Goal: Navigation & Orientation: Locate item on page

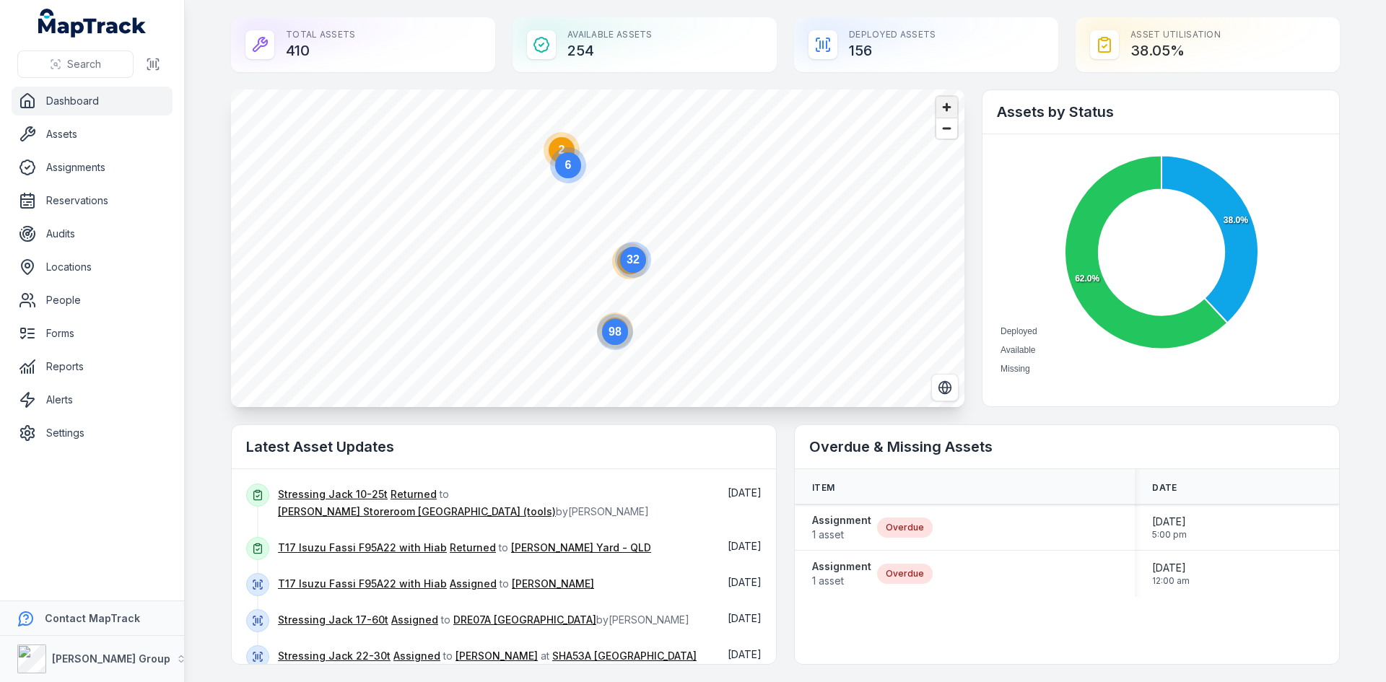
click at [941, 109] on span "Zoom in" at bounding box center [946, 107] width 21 height 21
click at [937, 109] on span "Zoom in" at bounding box center [946, 107] width 21 height 21
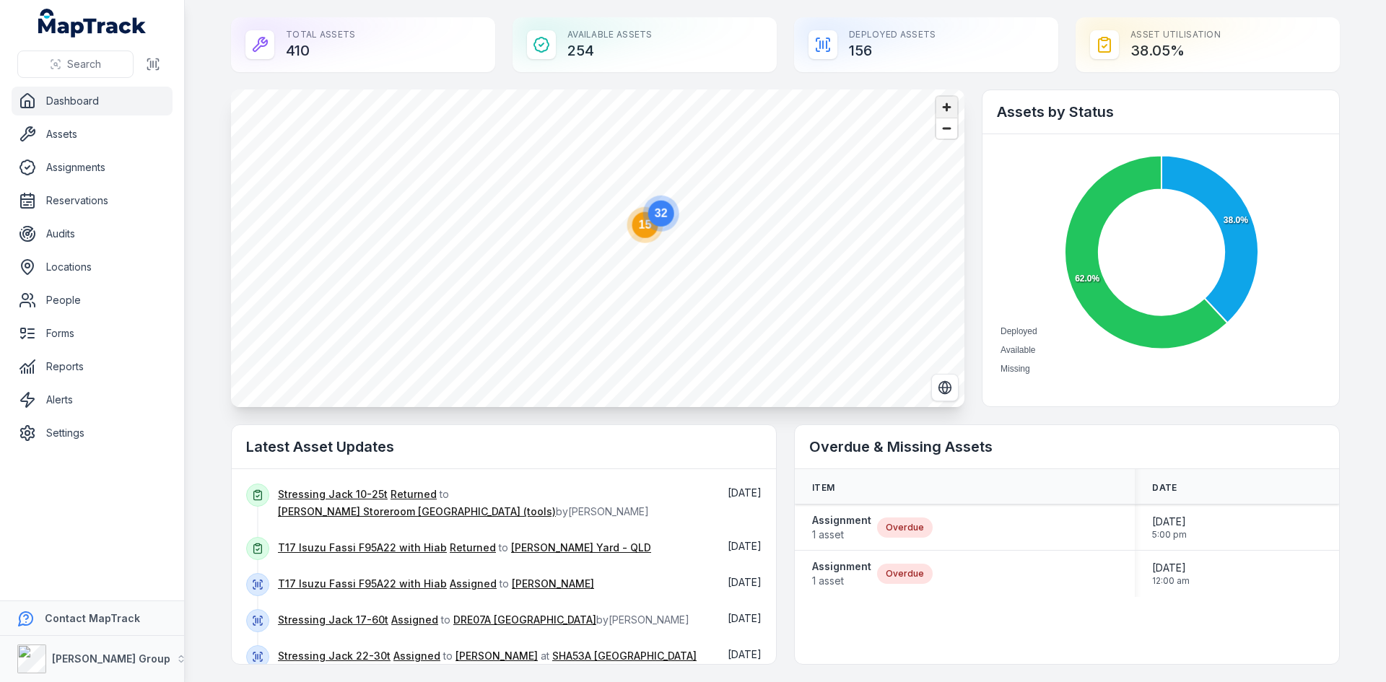
click at [937, 109] on span "Zoom in" at bounding box center [946, 107] width 21 height 21
click at [694, 0] on html "Search Dashboard Assets Assignments Reservations Audits Locations People Forms …" at bounding box center [693, 341] width 1386 height 682
drag, startPoint x: 703, startPoint y: 185, endPoint x: 778, endPoint y: 573, distance: 395.5
click at [702, 185] on circle at bounding box center [703, 183] width 26 height 26
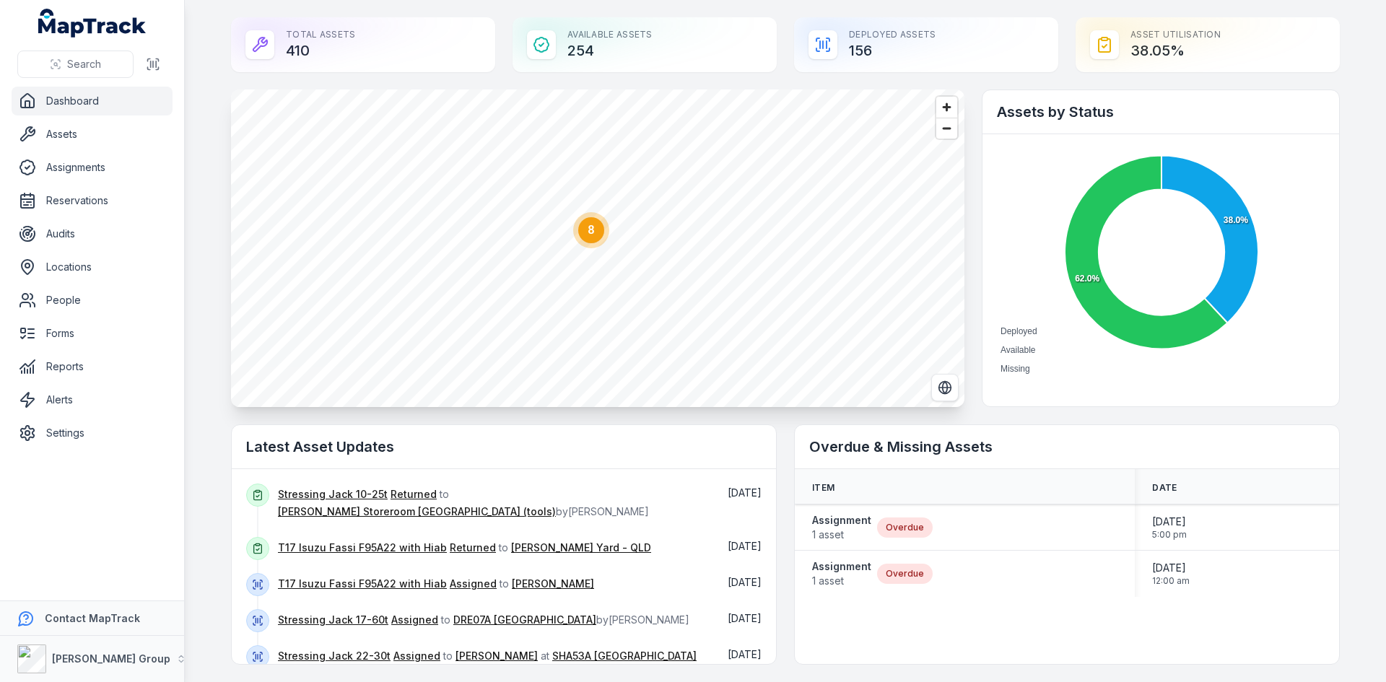
click at [594, 233] on circle at bounding box center [591, 230] width 26 height 26
click at [948, 110] on span "Zoom in" at bounding box center [946, 107] width 21 height 21
click at [548, 171] on circle "button" at bounding box center [549, 171] width 3 height 3
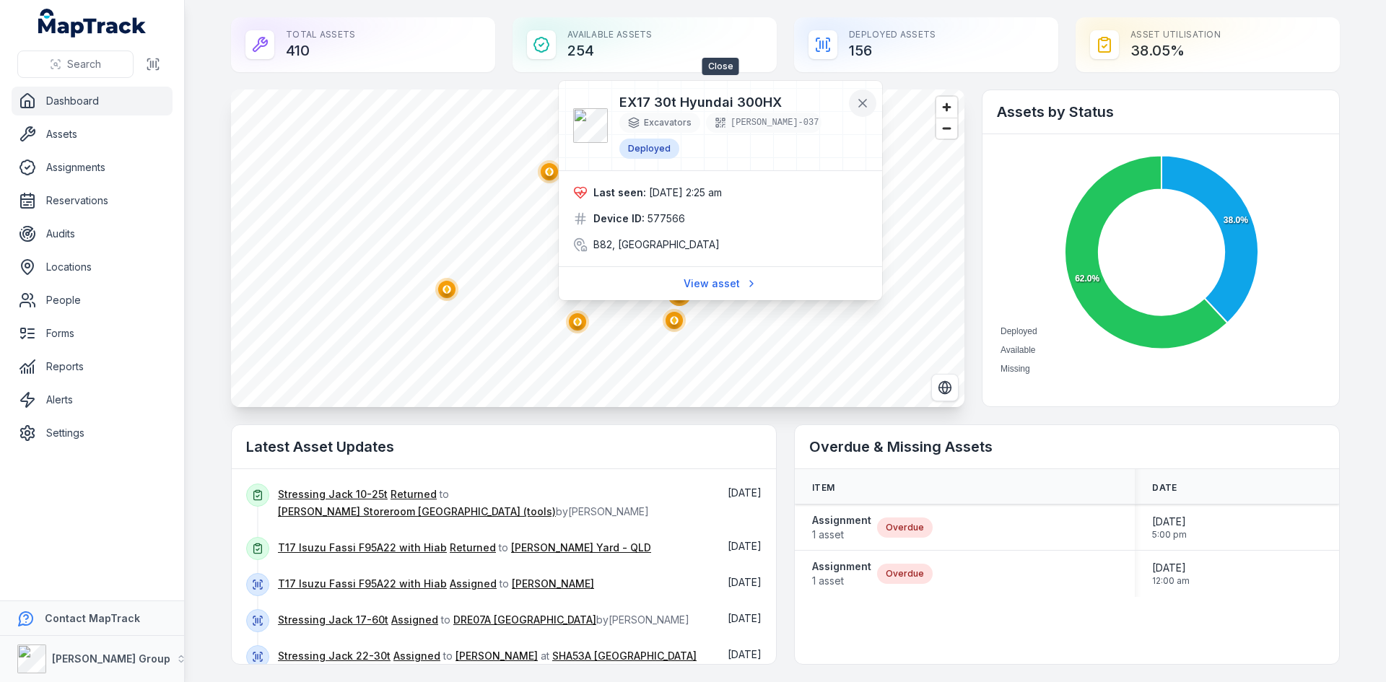
click at [865, 107] on icon at bounding box center [862, 103] width 14 height 14
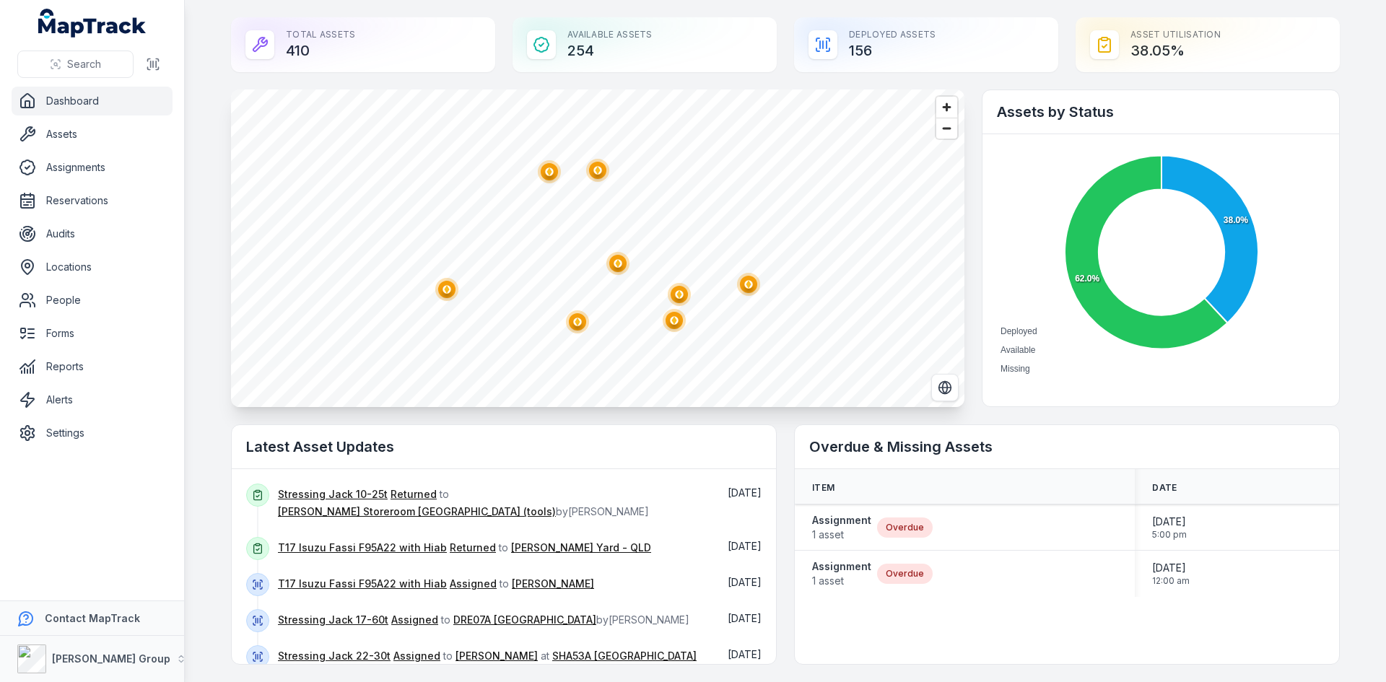
click at [548, 171] on circle "button" at bounding box center [549, 171] width 8 height 8
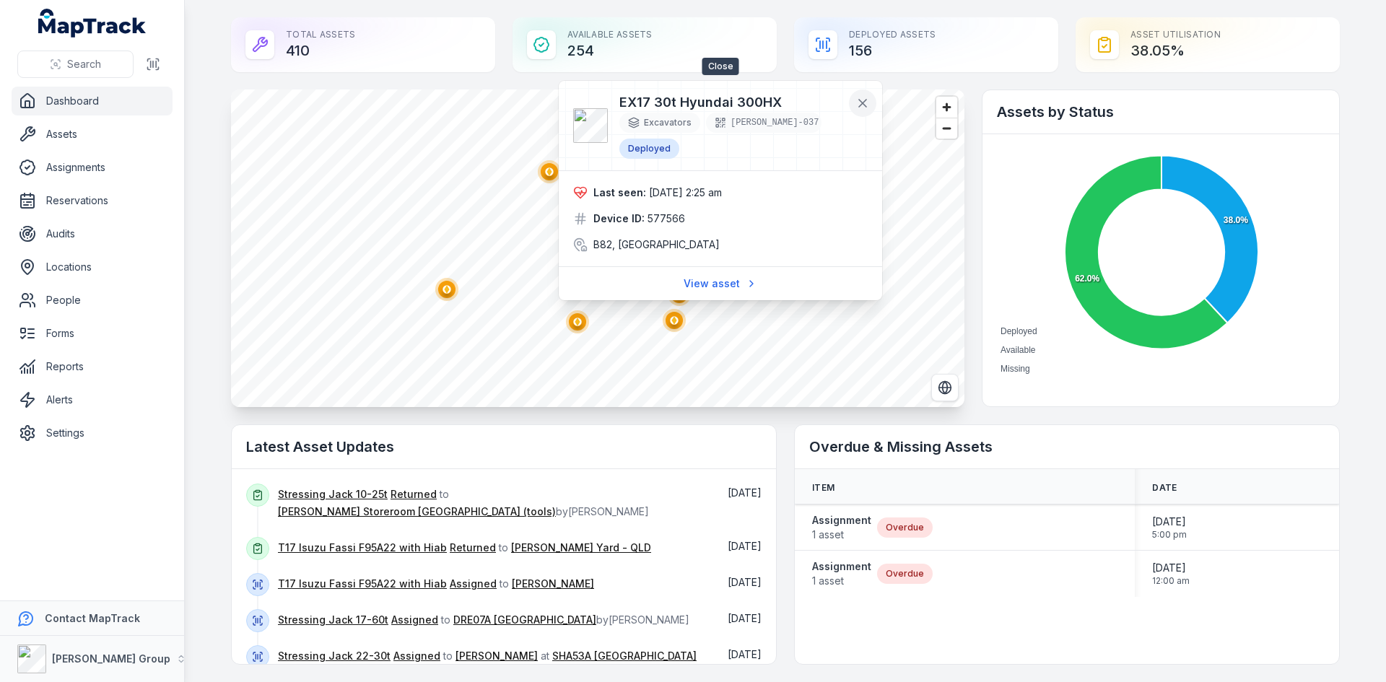
click at [860, 108] on icon at bounding box center [862, 103] width 14 height 14
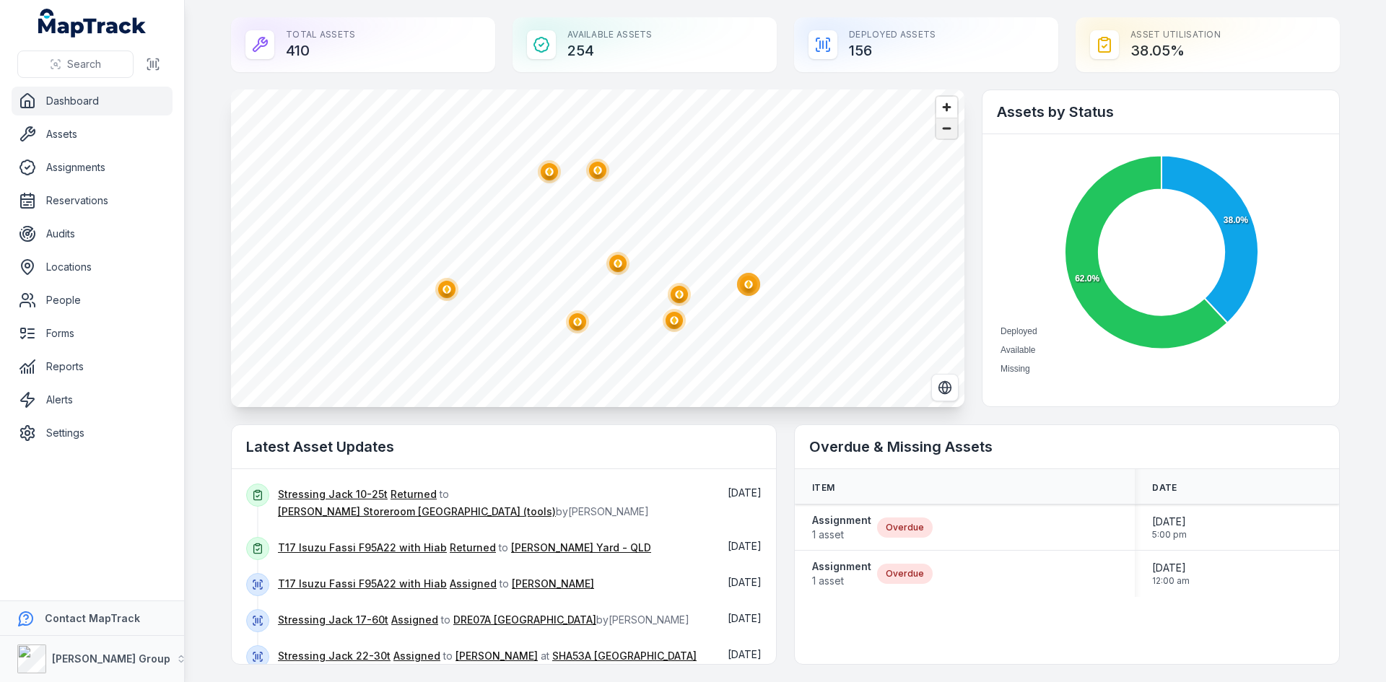
click at [941, 136] on span "Zoom out" at bounding box center [946, 128] width 21 height 20
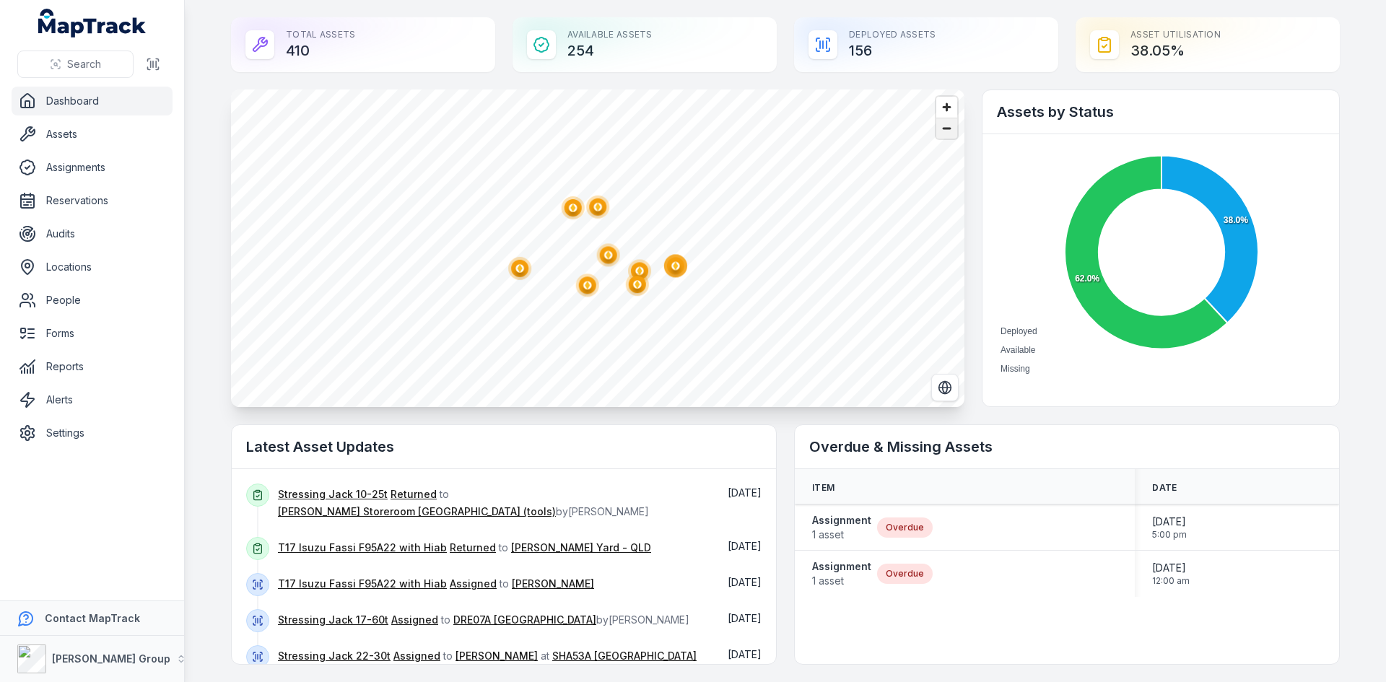
click at [941, 136] on span "Zoom out" at bounding box center [946, 128] width 21 height 20
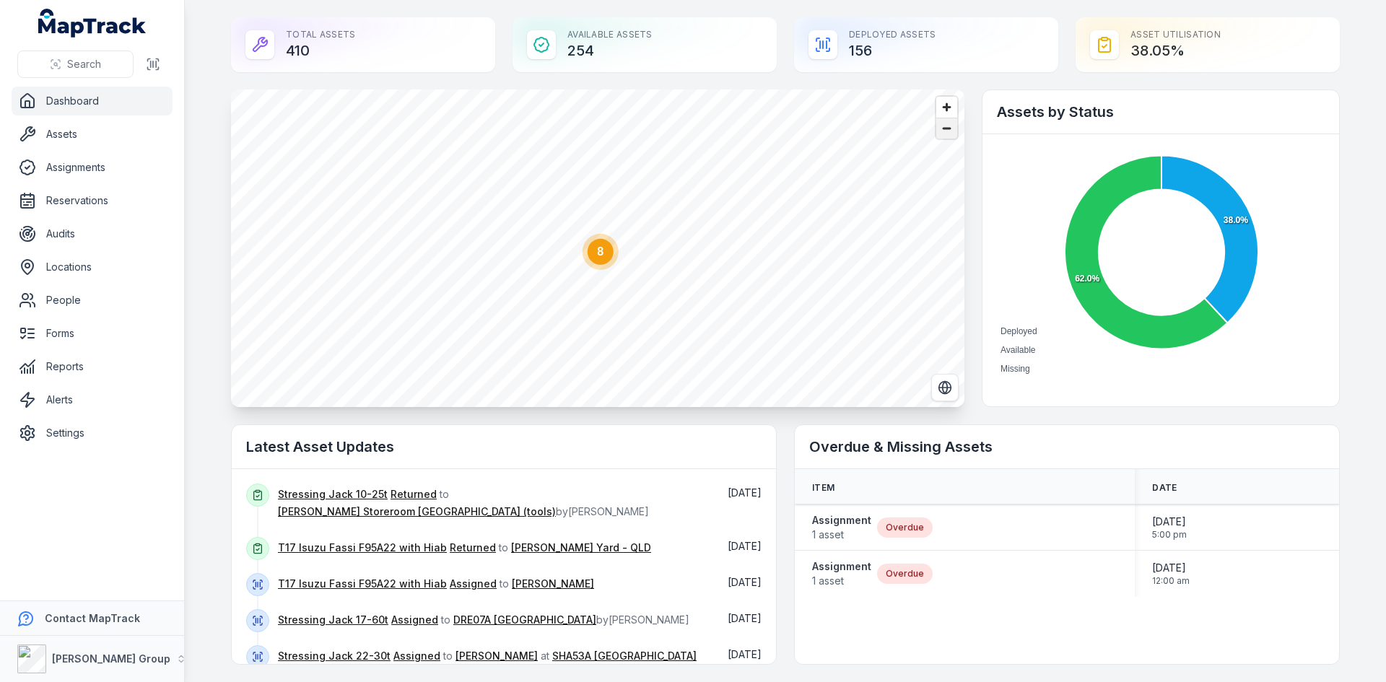
click at [941, 136] on span "Zoom out" at bounding box center [946, 128] width 21 height 20
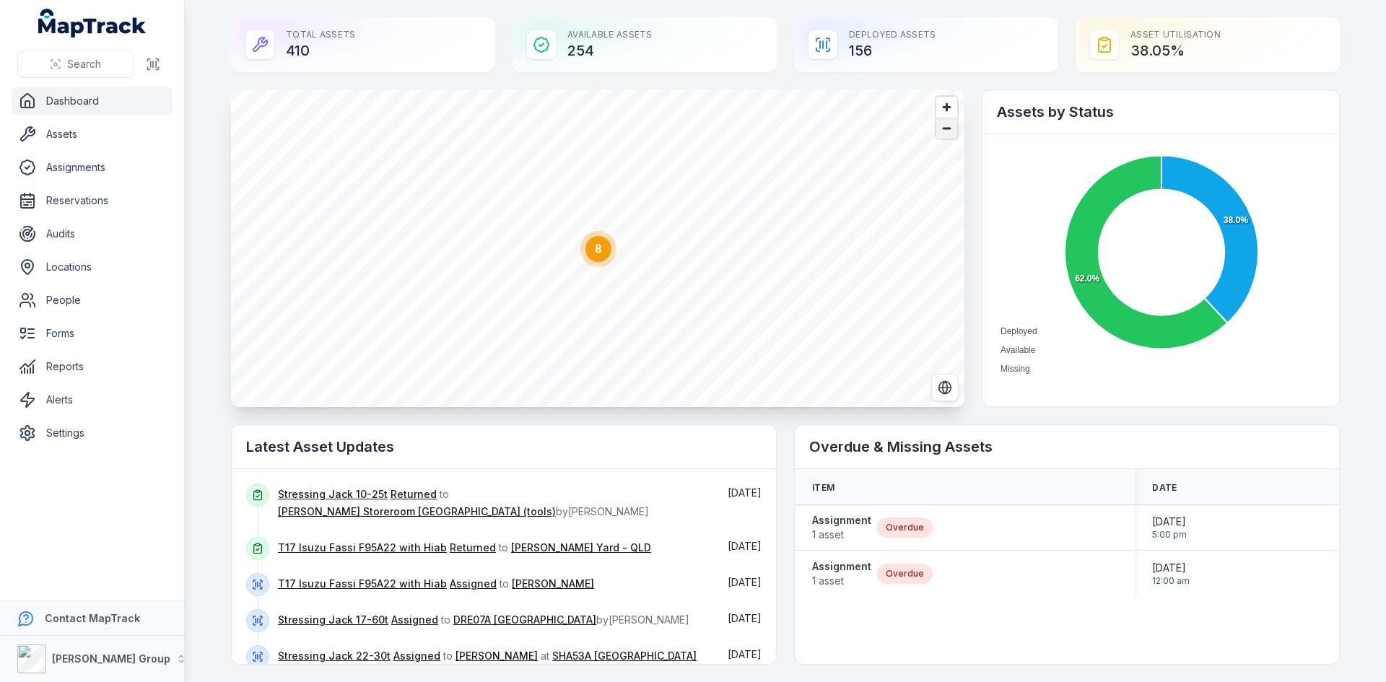
click at [941, 136] on span "Zoom out" at bounding box center [946, 128] width 21 height 20
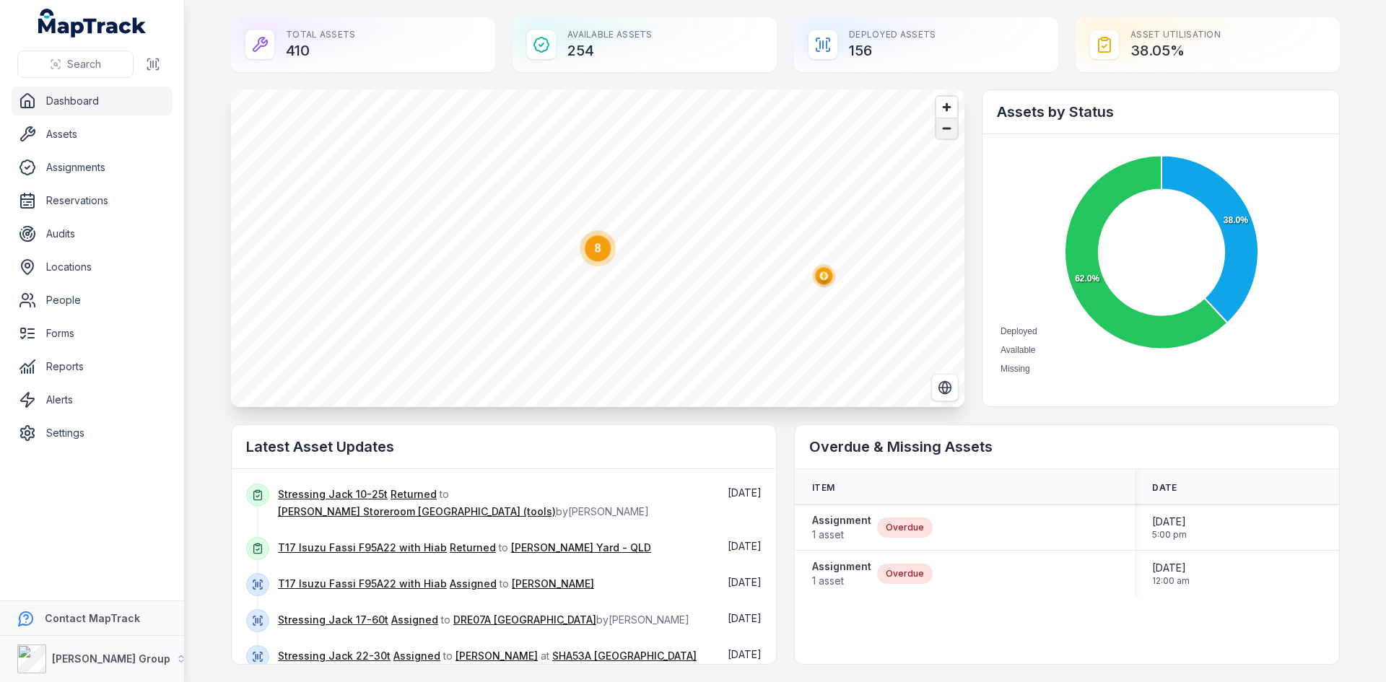
click at [941, 136] on span "Zoom out" at bounding box center [946, 128] width 21 height 20
click at [941, 135] on span "Zoom out" at bounding box center [946, 128] width 21 height 20
click at [666, 258] on ellipse "button" at bounding box center [663, 254] width 17 height 17
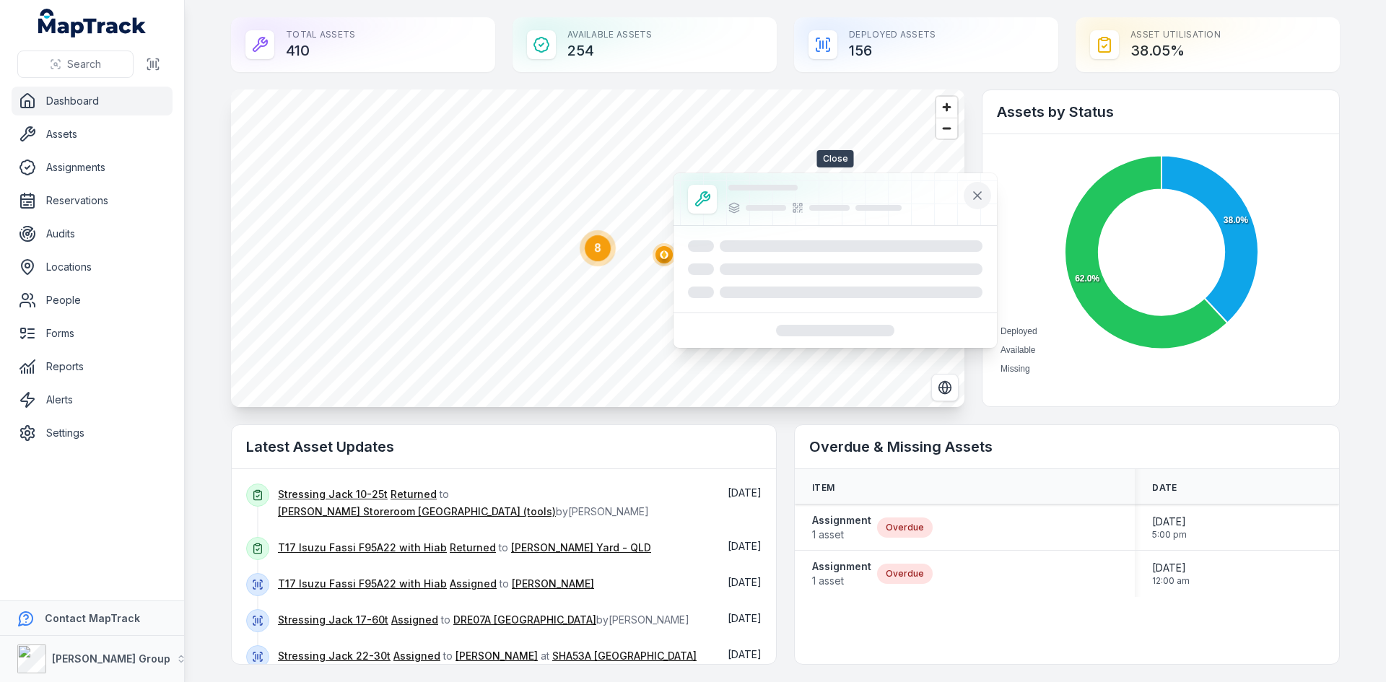
click at [972, 205] on button at bounding box center [977, 195] width 27 height 27
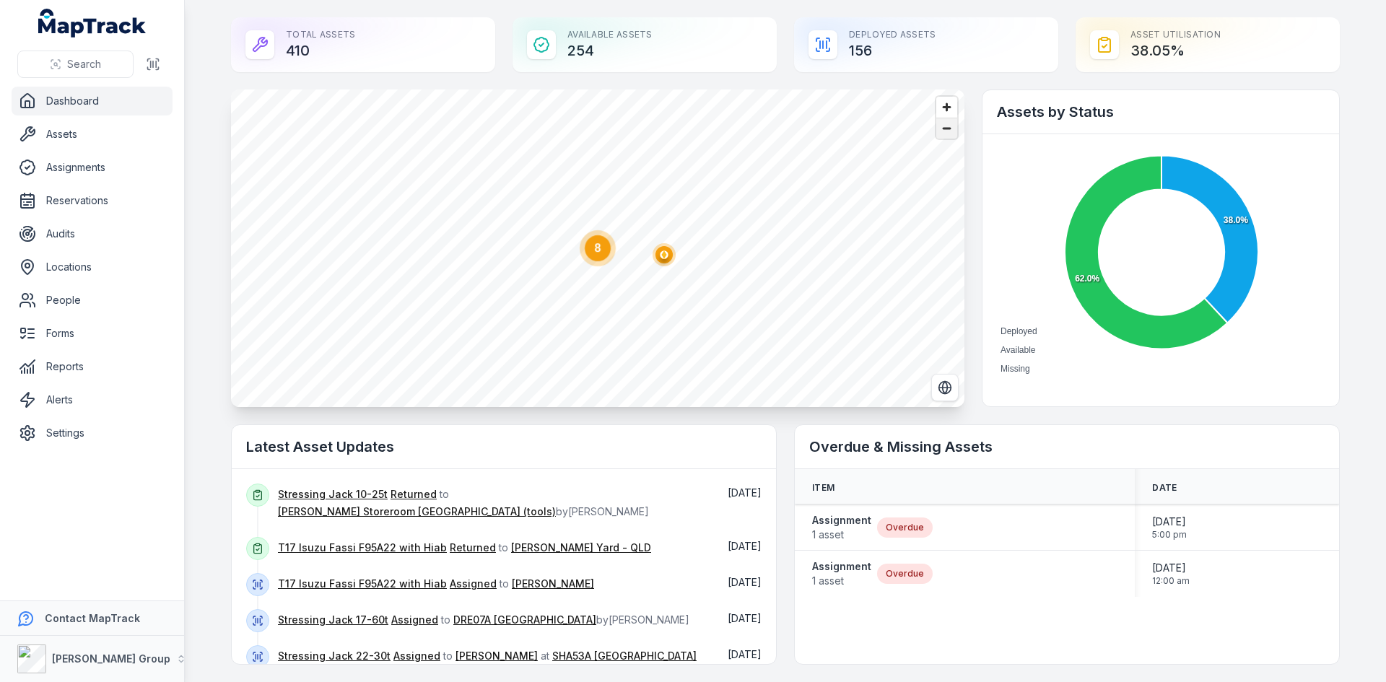
click at [946, 138] on span "Zoom out" at bounding box center [946, 128] width 21 height 20
click at [946, 137] on span "Zoom out" at bounding box center [946, 128] width 21 height 20
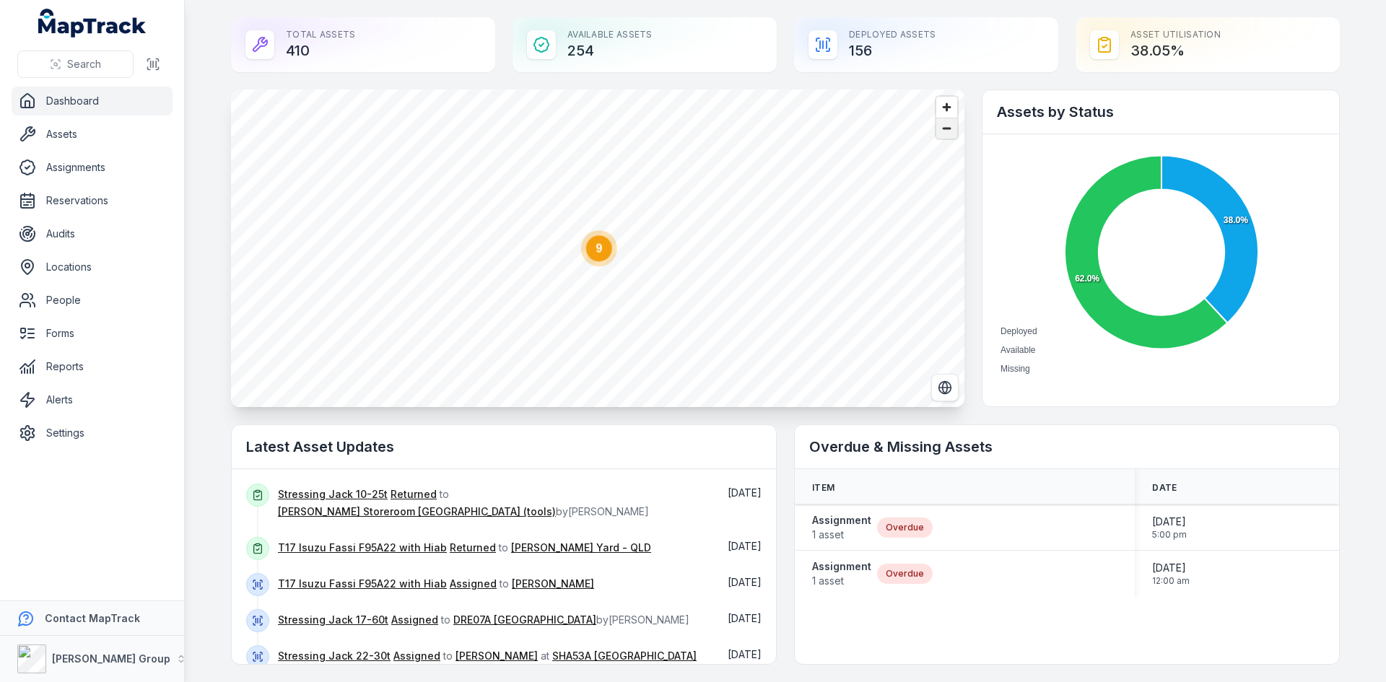
click at [946, 137] on span "Zoom out" at bounding box center [946, 128] width 21 height 20
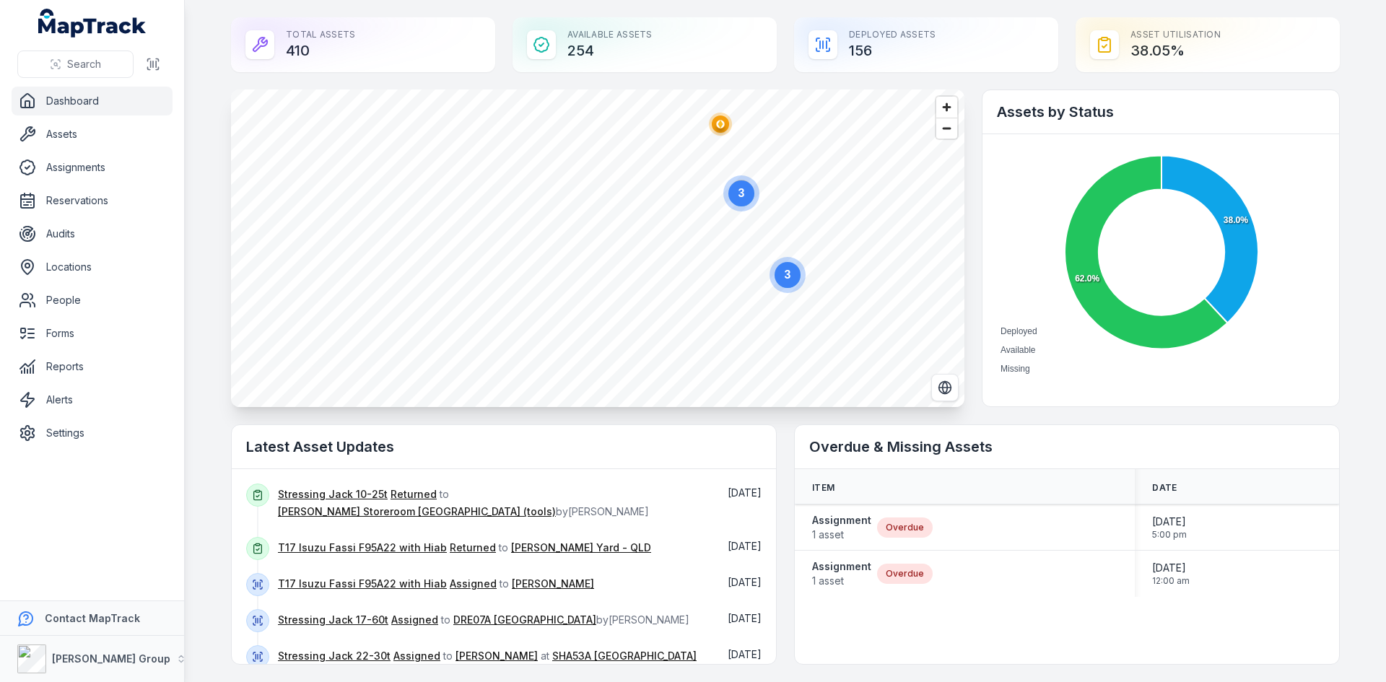
drag, startPoint x: 713, startPoint y: 123, endPoint x: 715, endPoint y: 132, distance: 8.8
click at [716, 123] on circle "button" at bounding box center [720, 124] width 8 height 8
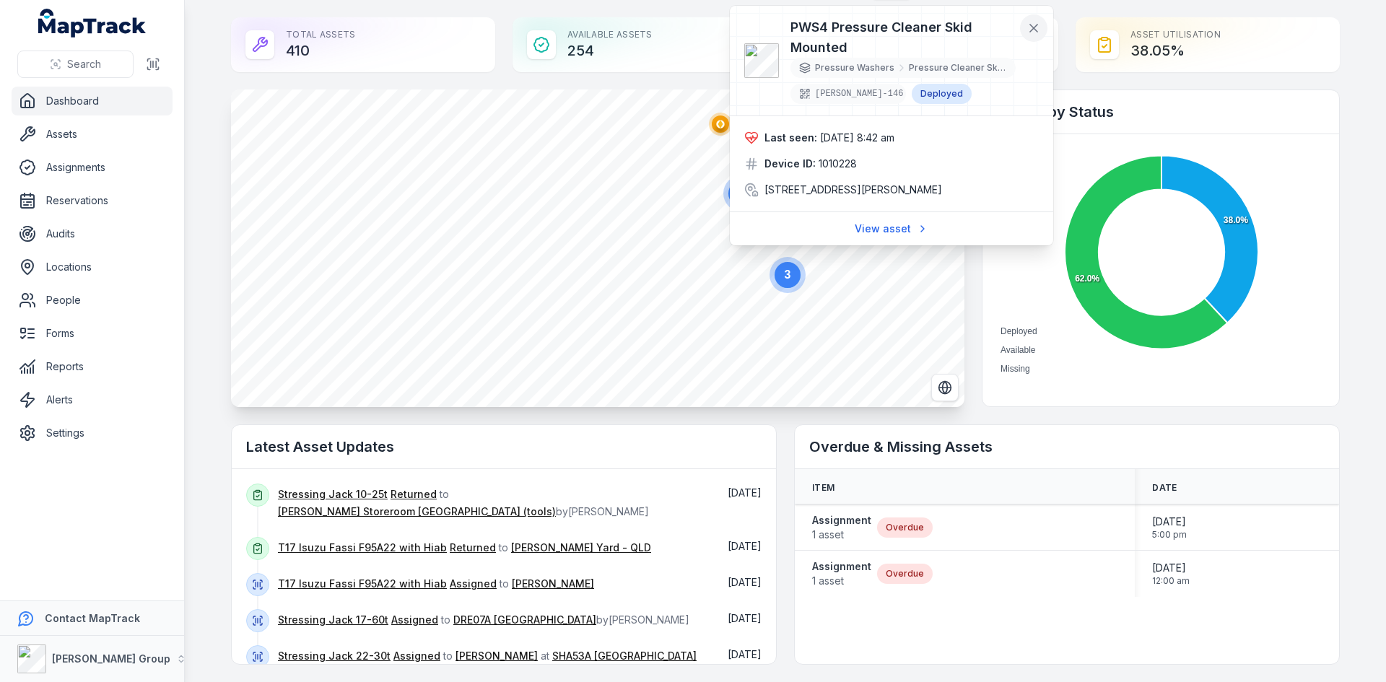
click at [1034, 28] on icon at bounding box center [1033, 28] width 7 height 7
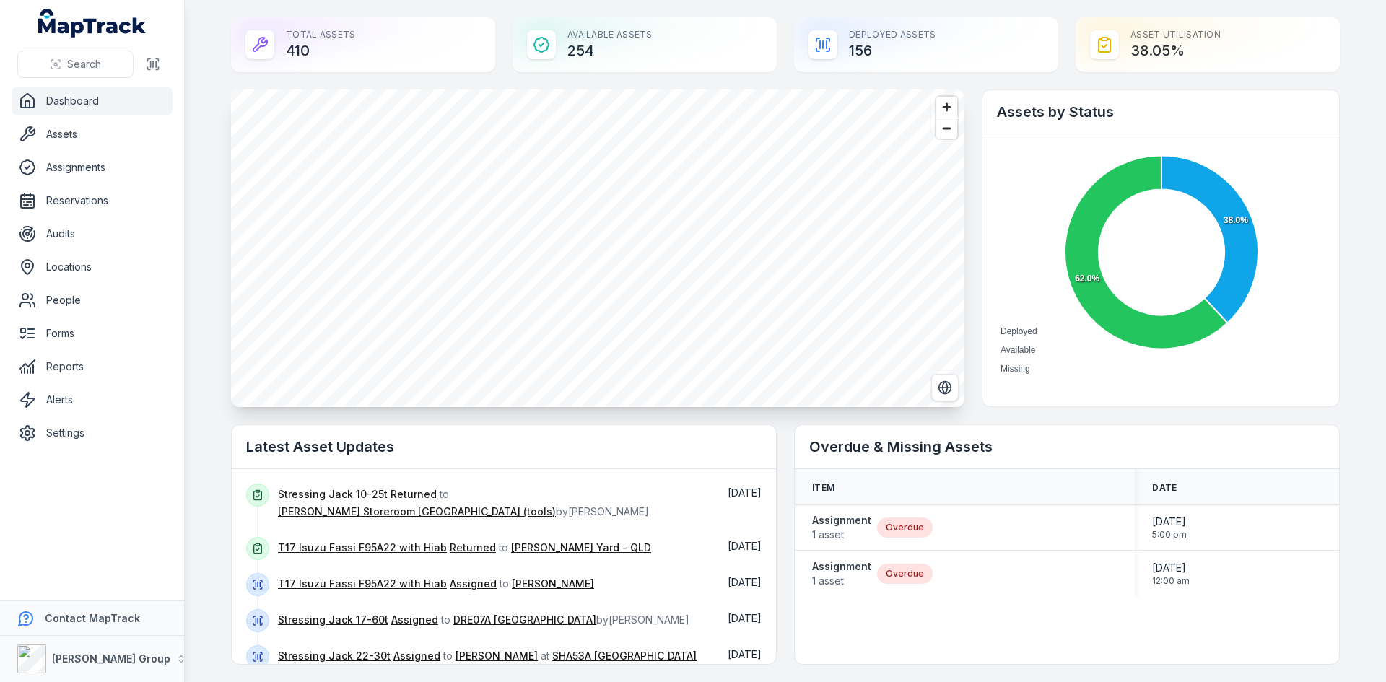
click at [680, 0] on html "Search Dashboard Assets Assignments Reservations Audits Locations People Forms …" at bounding box center [693, 341] width 1386 height 682
click at [783, 0] on html "Search Dashboard Assets Assignments Reservations Audits Locations People Forms …" at bounding box center [693, 341] width 1386 height 682
click at [631, 252] on circle at bounding box center [640, 251] width 26 height 26
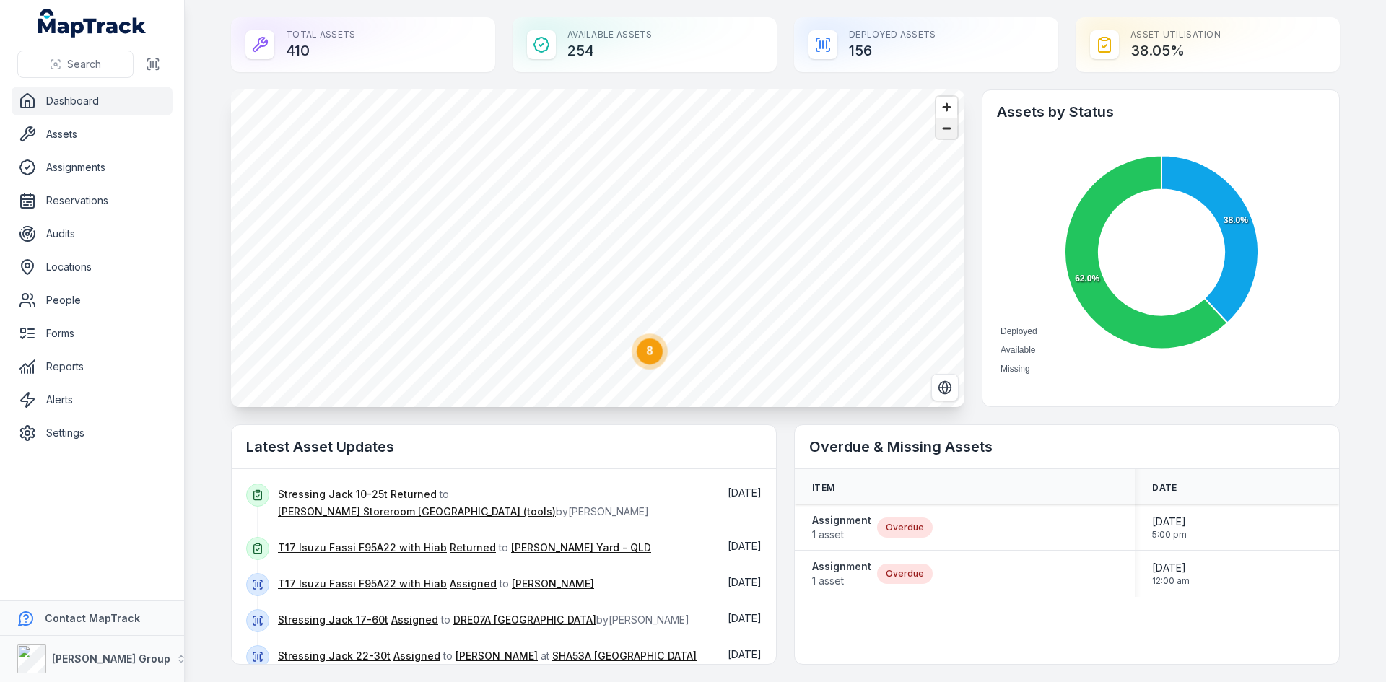
click at [940, 126] on span "Zoom out" at bounding box center [946, 128] width 21 height 20
click at [521, 219] on circle at bounding box center [510, 213] width 36 height 36
click at [947, 112] on span "Zoom in" at bounding box center [946, 107] width 21 height 21
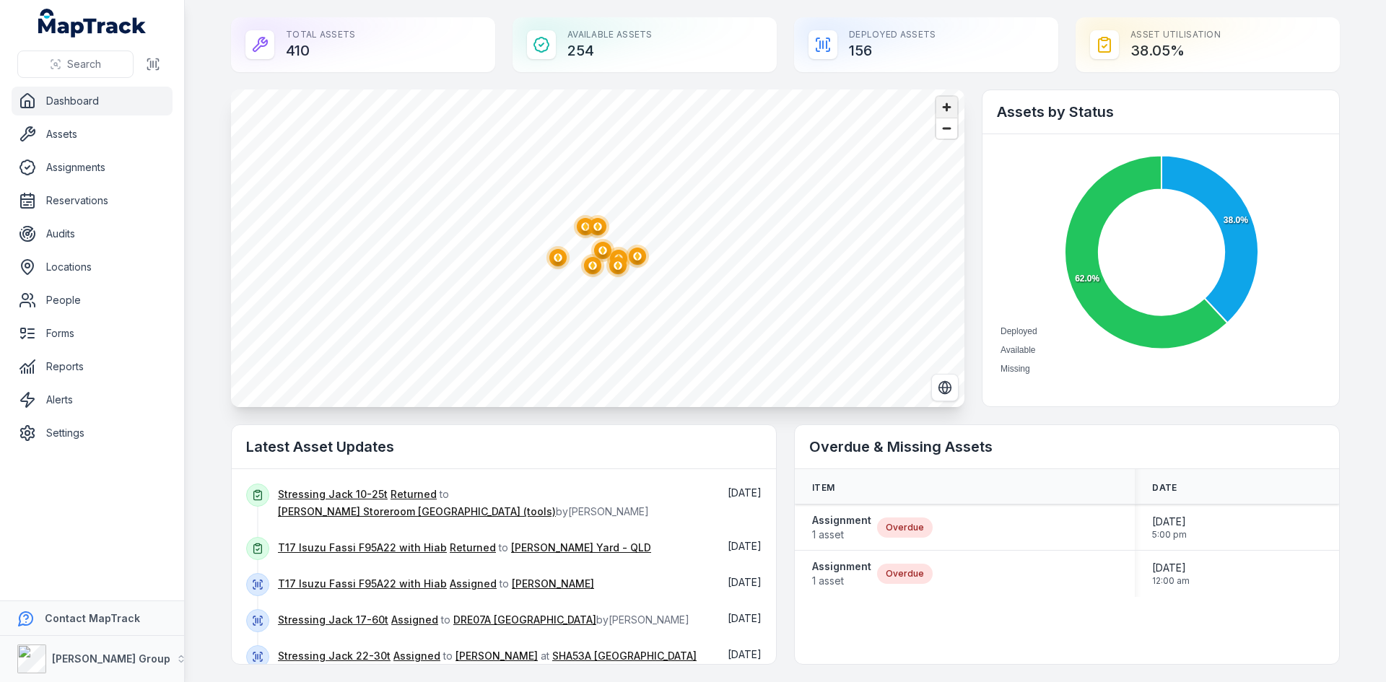
click at [947, 112] on span "Zoom in" at bounding box center [946, 107] width 21 height 21
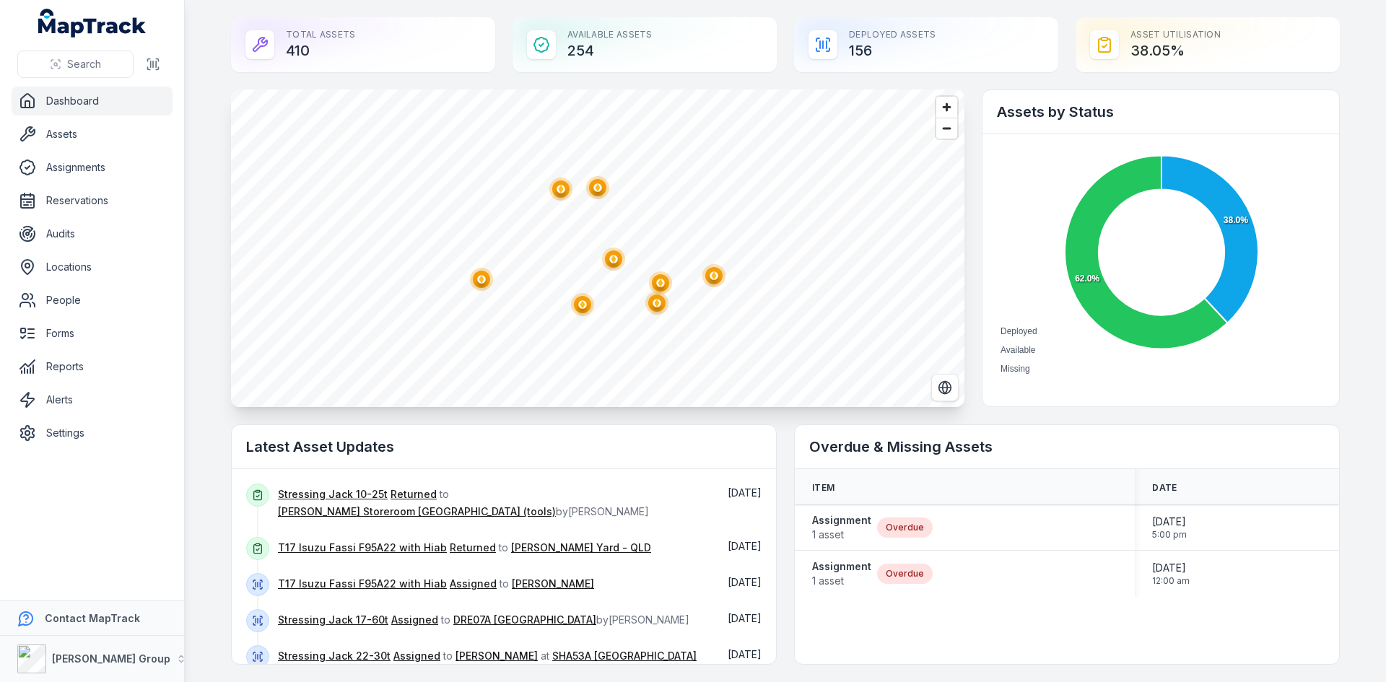
click at [717, 278] on circle "button" at bounding box center [713, 275] width 23 height 23
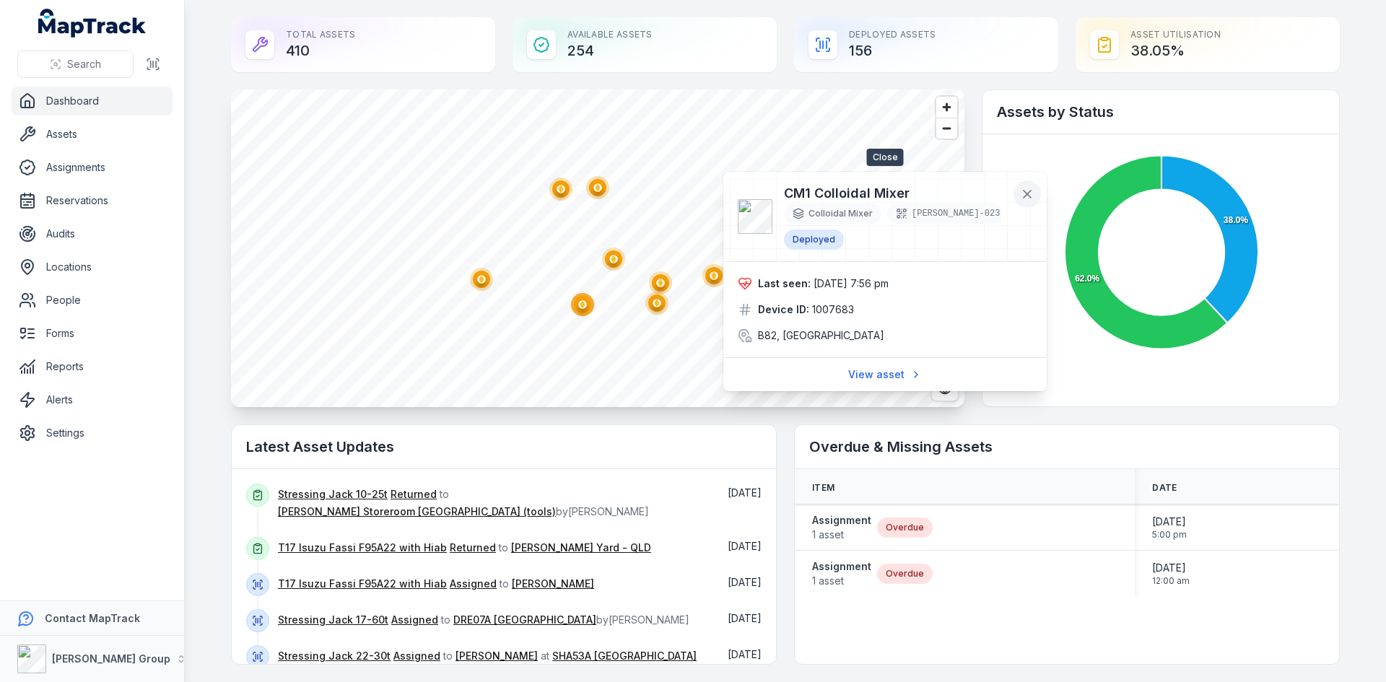
click at [1026, 193] on icon at bounding box center [1027, 194] width 7 height 7
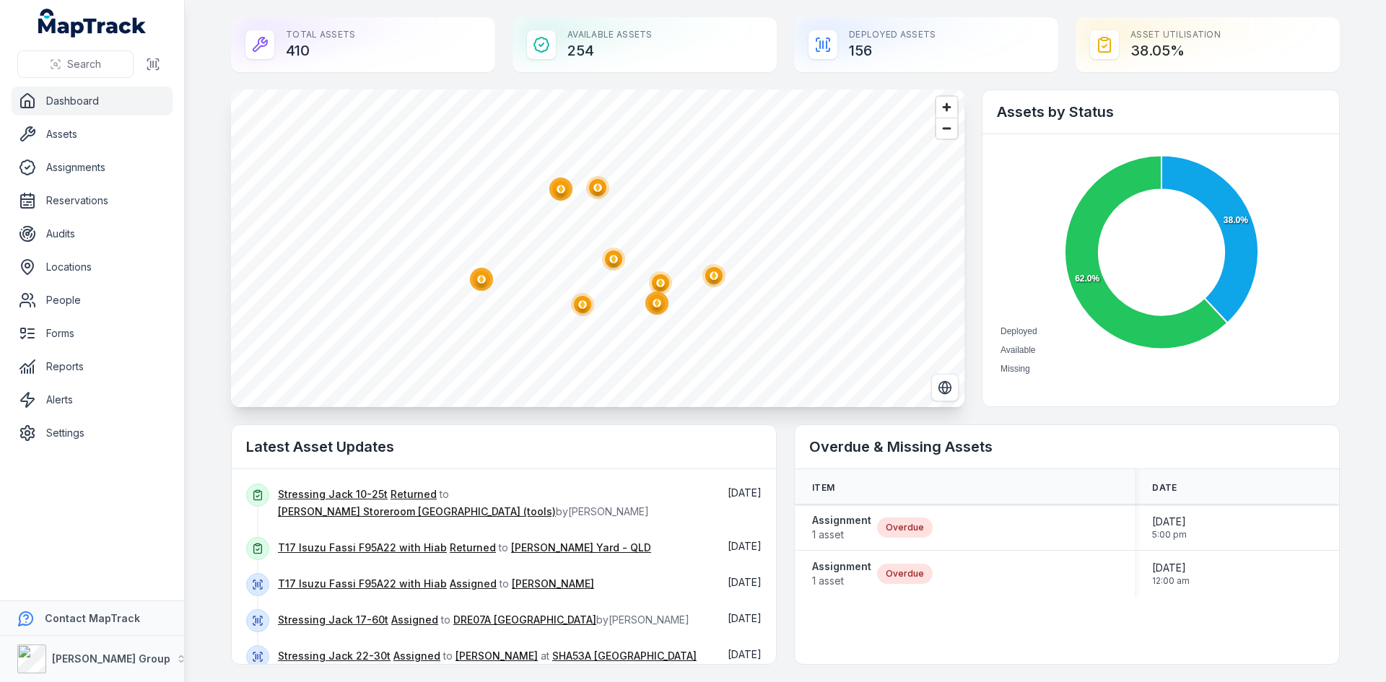
click at [559, 193] on ellipse "button" at bounding box center [560, 188] width 17 height 17
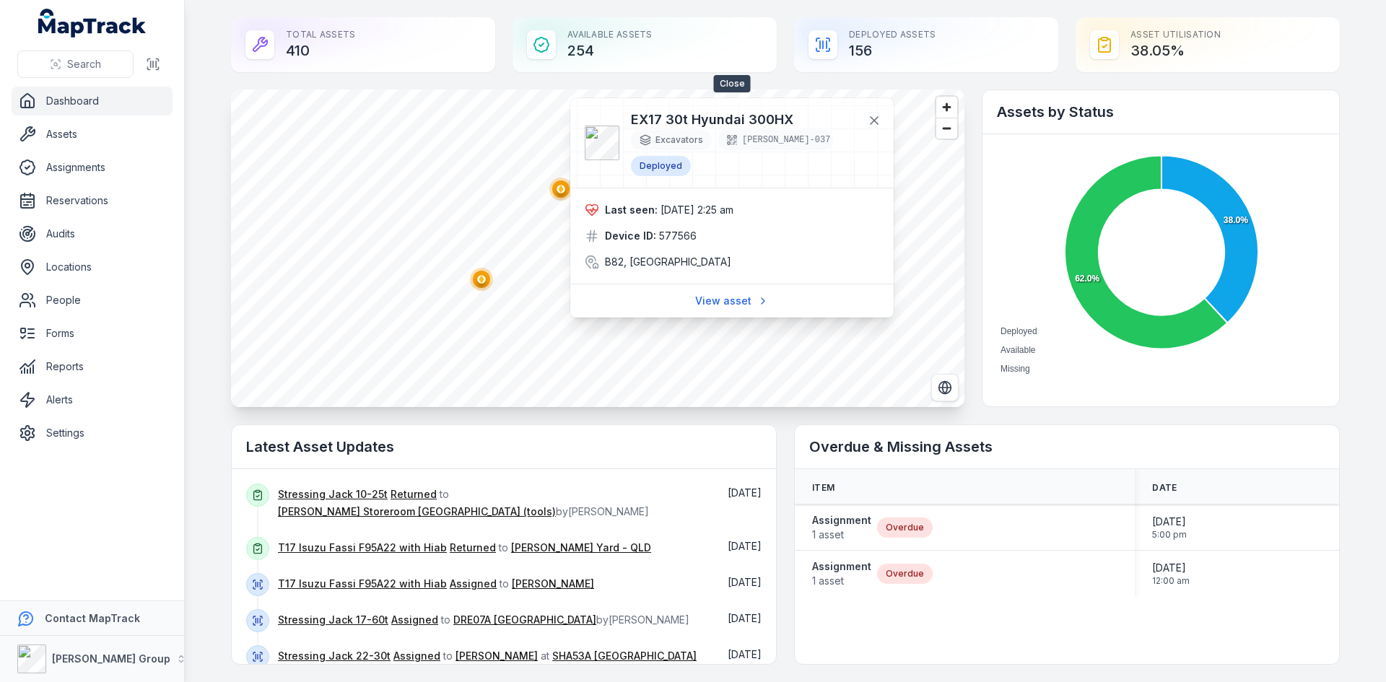
drag, startPoint x: 871, startPoint y: 113, endPoint x: 843, endPoint y: 131, distance: 33.8
click at [871, 112] on button at bounding box center [873, 120] width 27 height 27
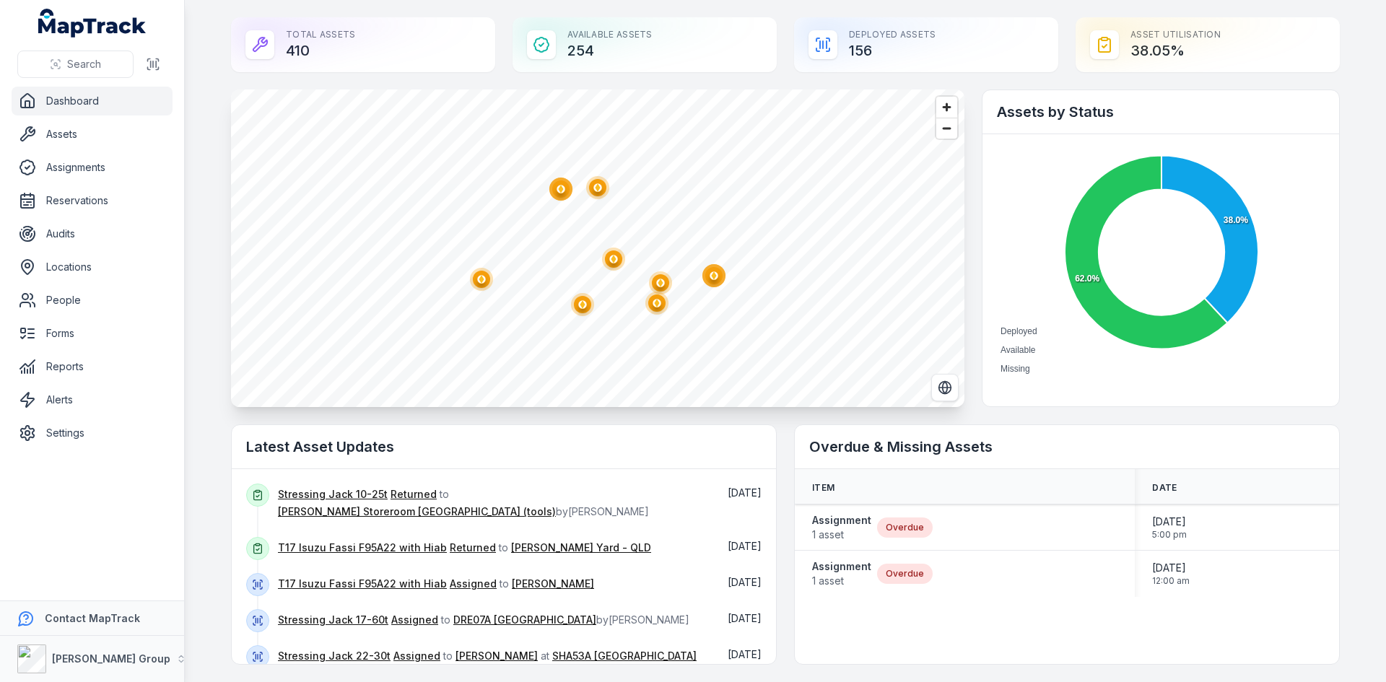
click at [595, 192] on ellipse "button" at bounding box center [597, 187] width 17 height 17
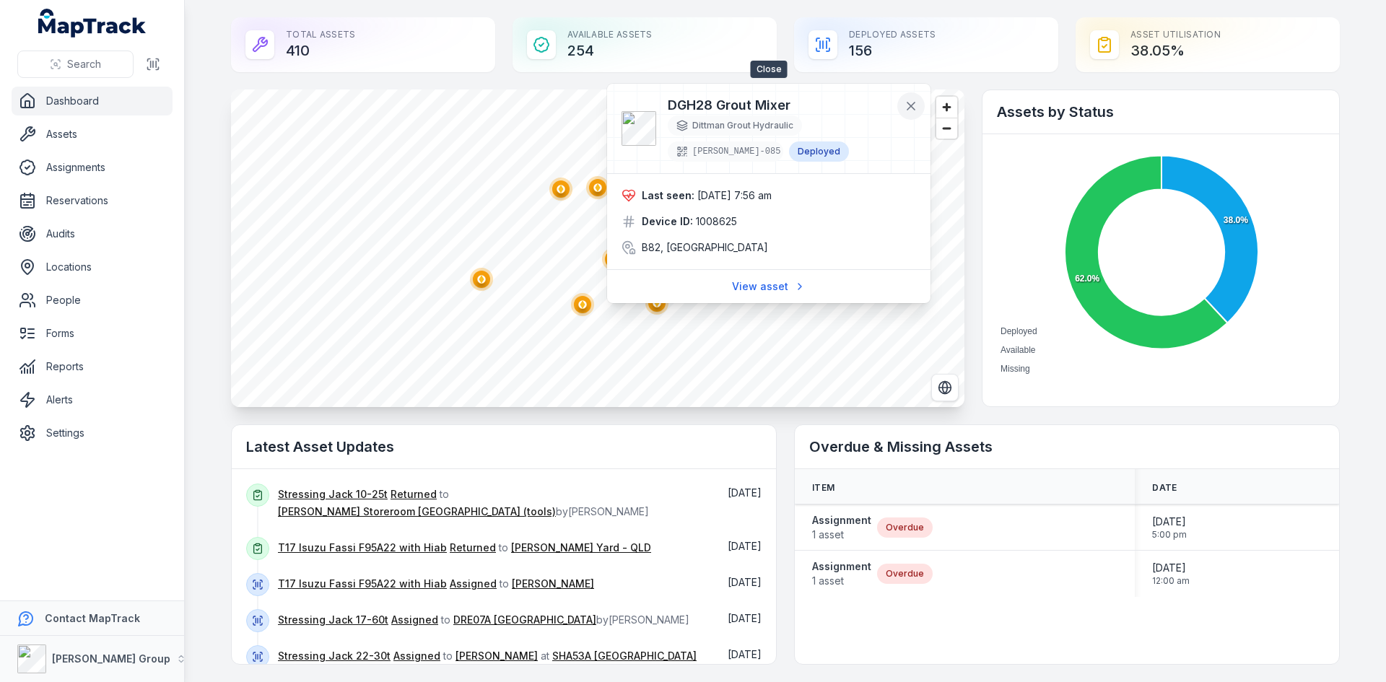
click at [915, 100] on icon at bounding box center [911, 106] width 14 height 14
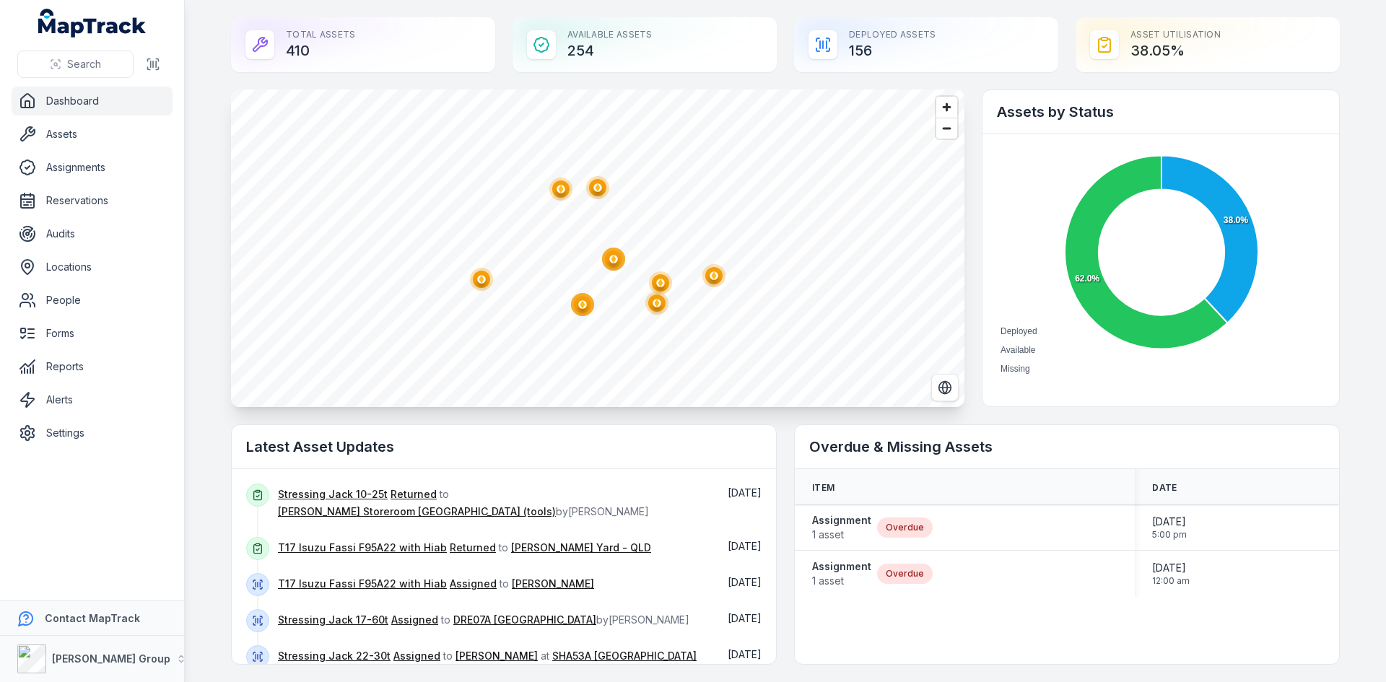
click at [615, 266] on circle "button" at bounding box center [613, 259] width 23 height 23
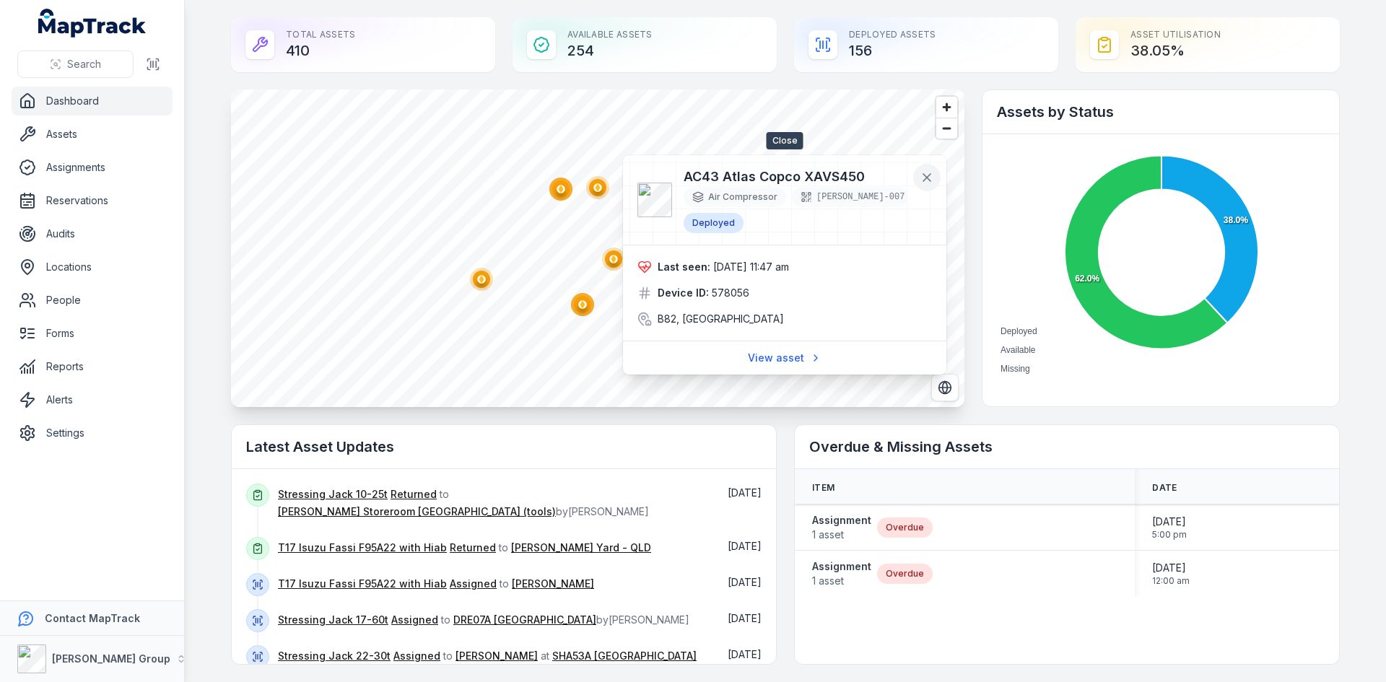
click at [927, 183] on icon at bounding box center [927, 177] width 14 height 14
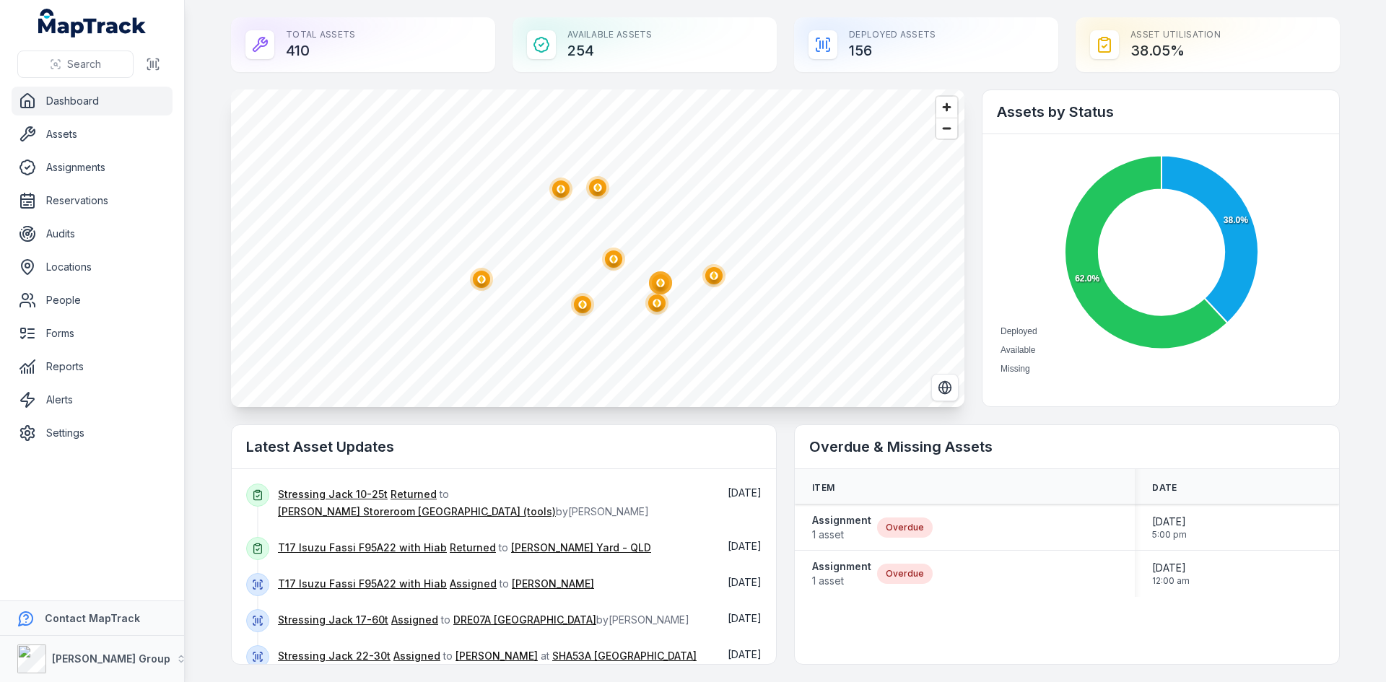
click at [658, 288] on icon "@keyframes ping-animation { 0% { transform: scale(0.8); opacity: 0.5; } 100% { …" at bounding box center [660, 283] width 29 height 29
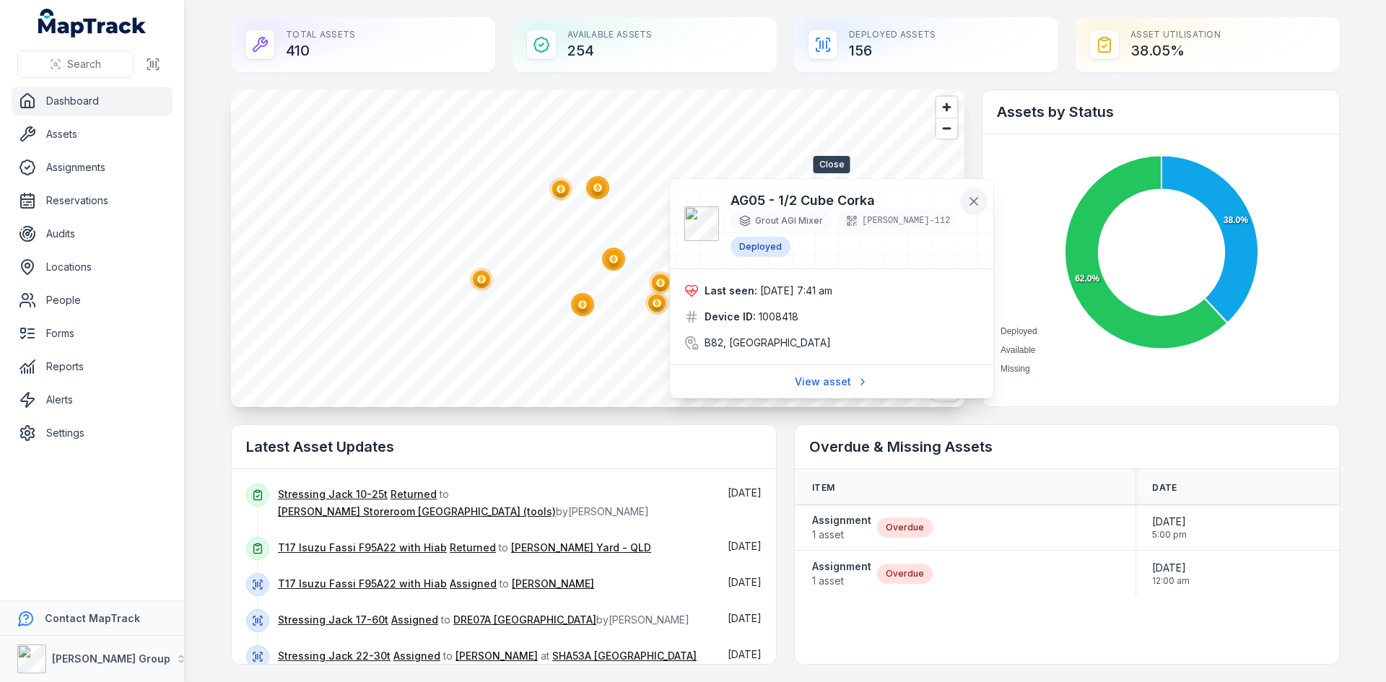
click at [978, 201] on icon at bounding box center [973, 201] width 14 height 14
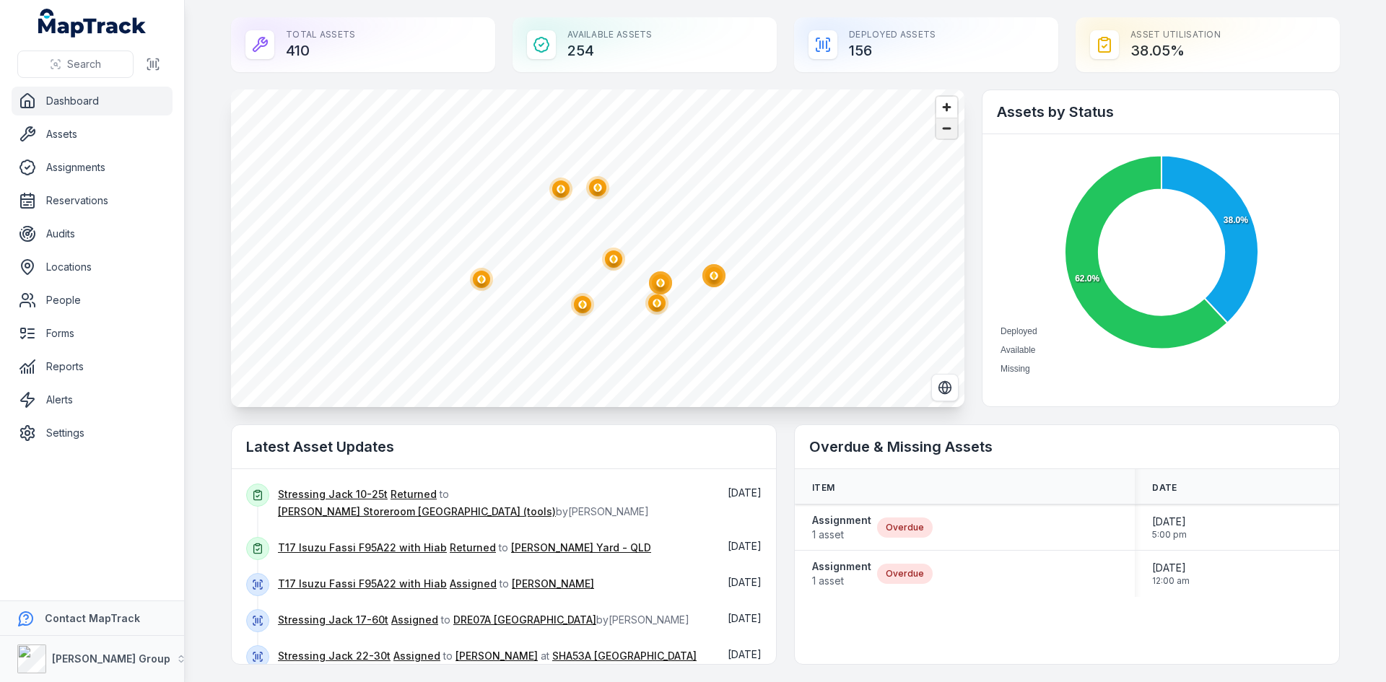
click at [944, 131] on span "Zoom out" at bounding box center [946, 128] width 21 height 20
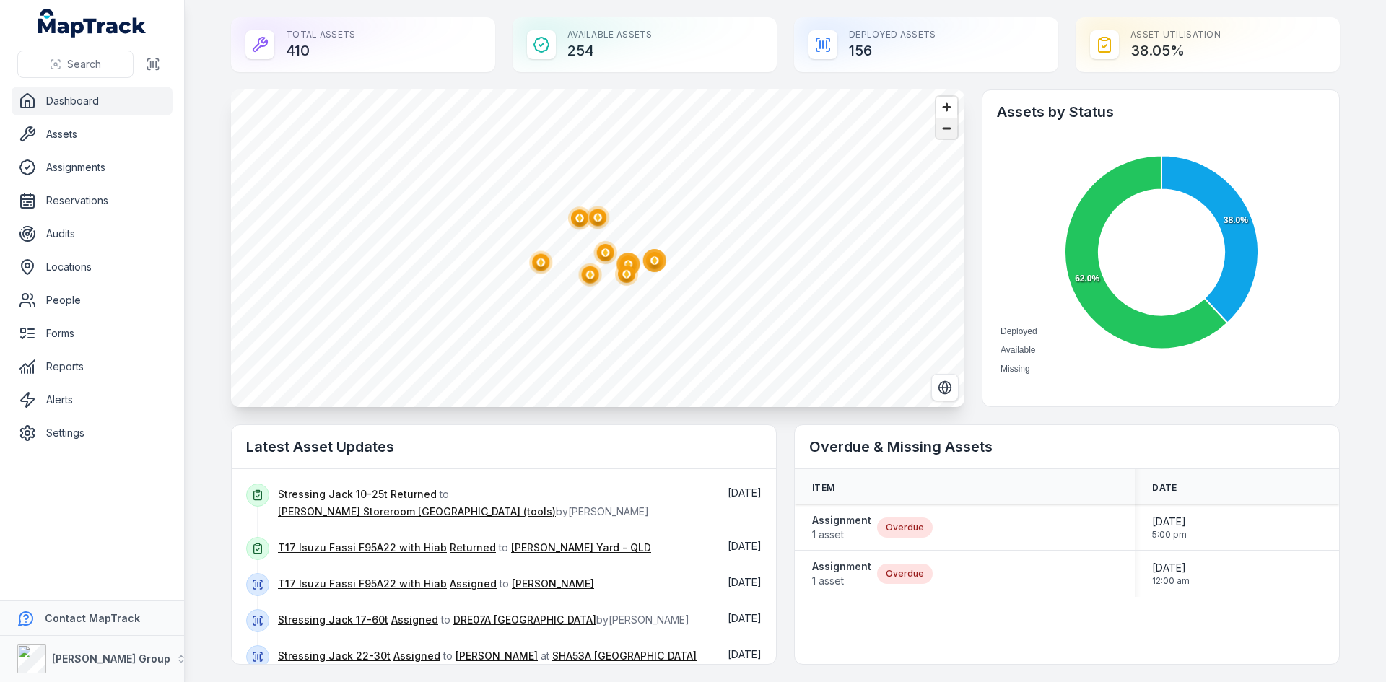
click at [944, 131] on span "Zoom out" at bounding box center [946, 128] width 21 height 20
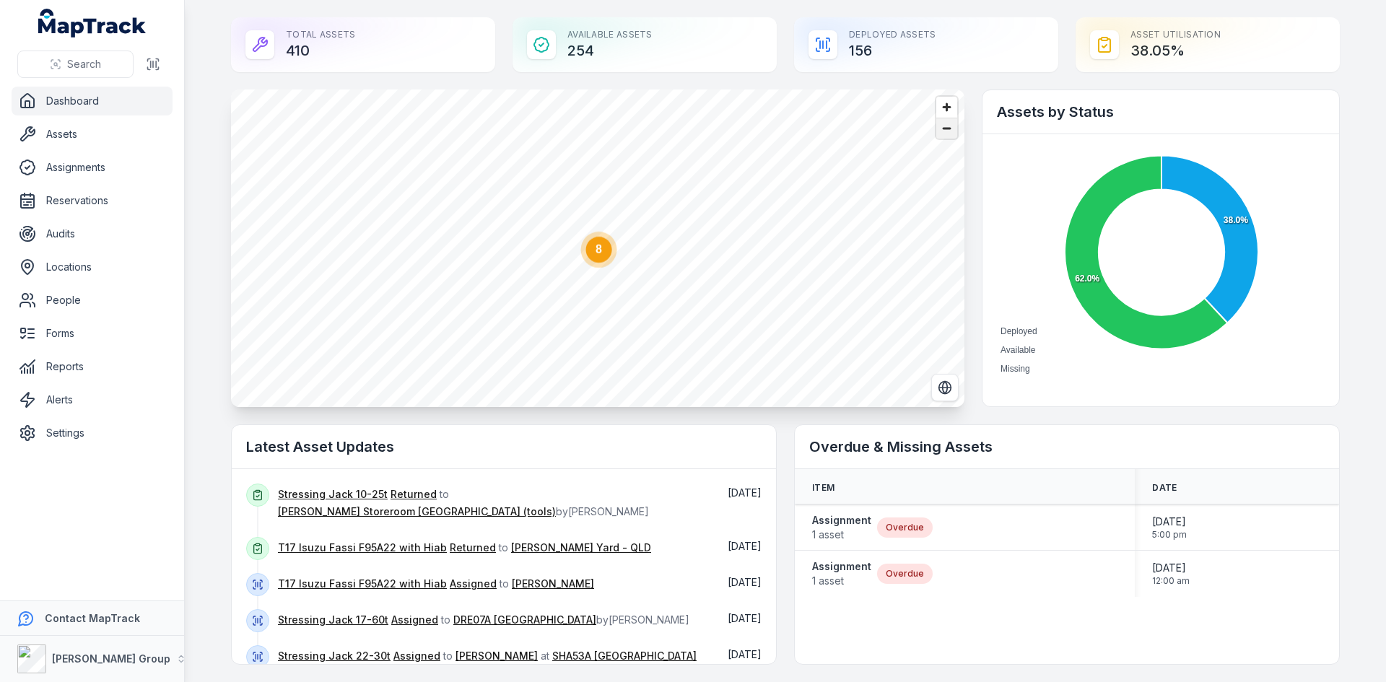
click at [944, 131] on span "Zoom out" at bounding box center [946, 128] width 21 height 20
